Goal: Navigation & Orientation: Find specific page/section

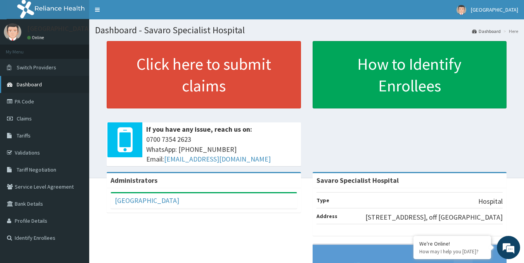
click at [27, 84] on span "Dashboard" at bounding box center [29, 84] width 25 height 7
click at [30, 85] on span "Dashboard" at bounding box center [29, 84] width 25 height 7
click at [23, 105] on link "PA Code" at bounding box center [44, 101] width 89 height 17
